Goal: Information Seeking & Learning: Learn about a topic

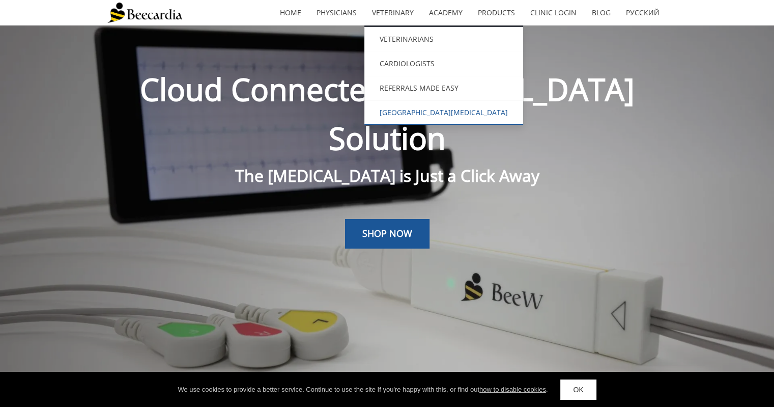
click at [412, 105] on link "[GEOGRAPHIC_DATA]" at bounding box center [443, 112] width 159 height 24
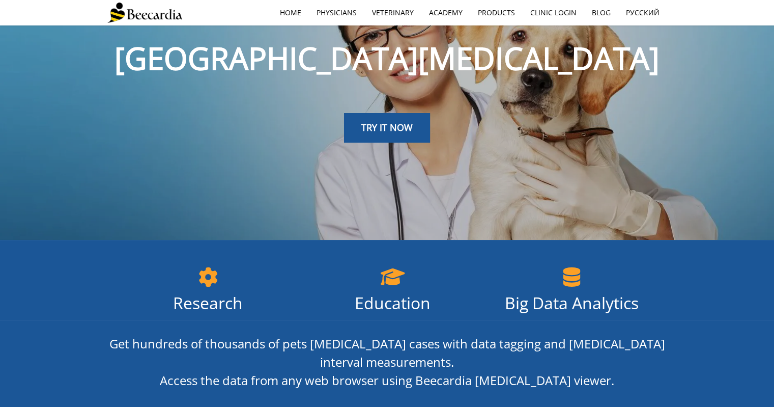
scroll to position [79, 0]
click at [394, 118] on link "TRY IT NOW" at bounding box center [387, 128] width 86 height 30
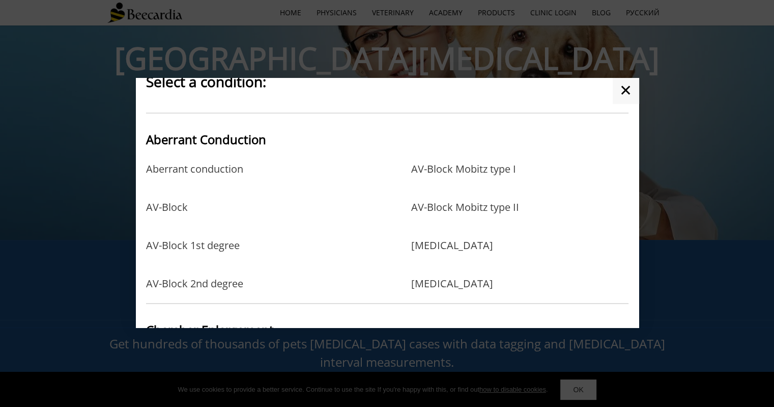
scroll to position [40, 0]
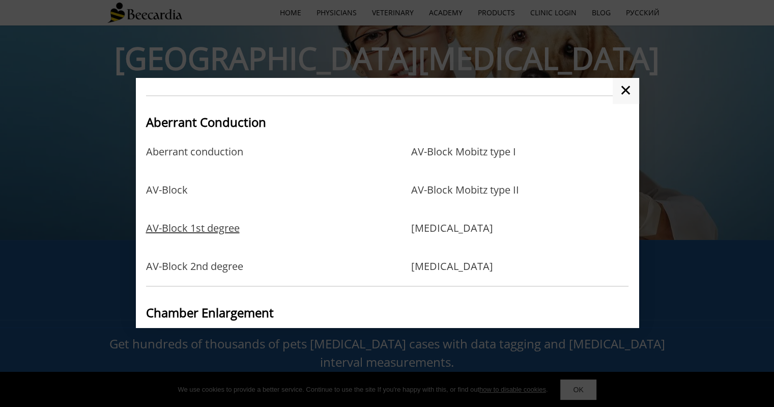
click at [224, 222] on link "AV-Block 1st degree" at bounding box center [193, 238] width 94 height 33
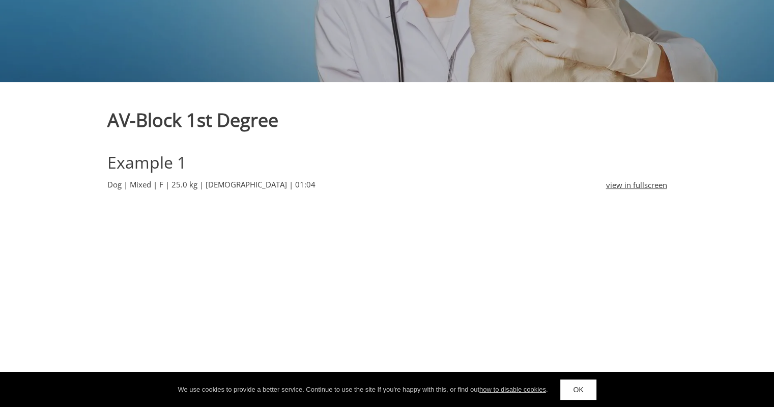
scroll to position [258, 0]
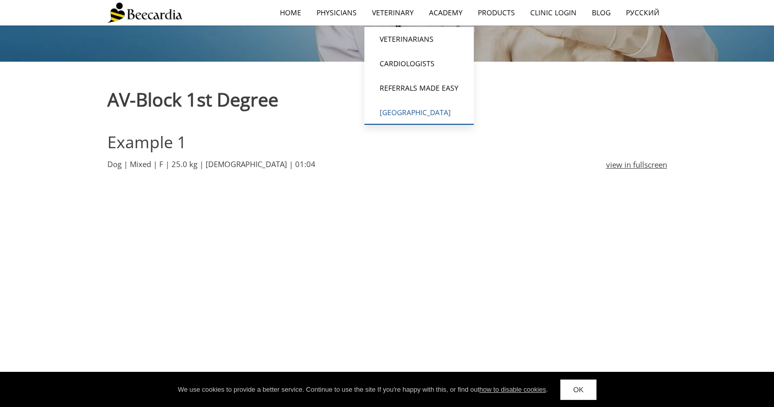
click at [383, 108] on link "[GEOGRAPHIC_DATA]" at bounding box center [418, 112] width 109 height 24
